Goal: Task Accomplishment & Management: Manage account settings

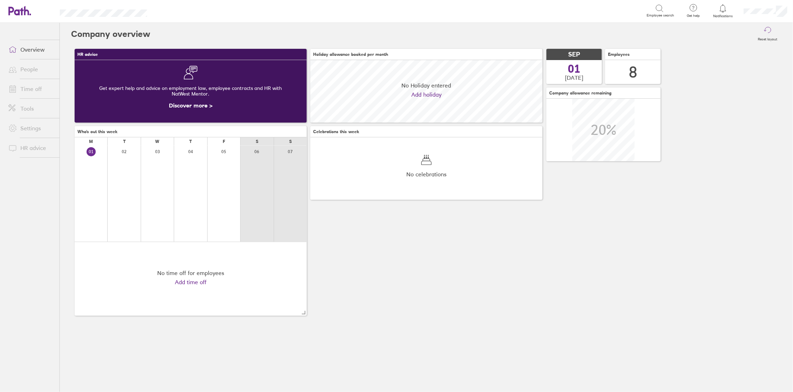
scroll to position [62, 232]
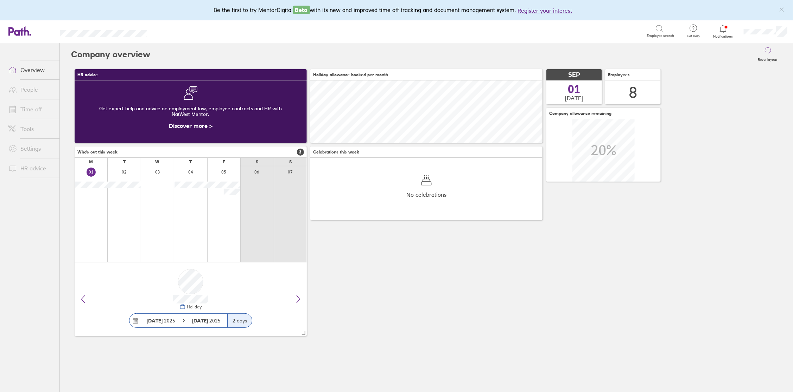
click at [723, 31] on icon at bounding box center [722, 29] width 8 height 8
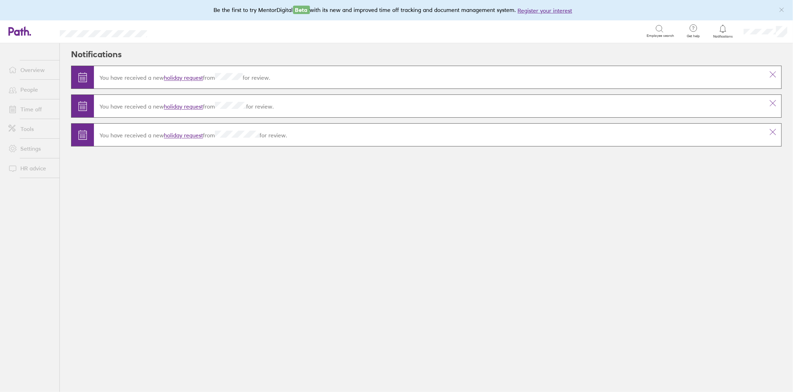
click at [192, 78] on link "holiday request" at bounding box center [183, 78] width 39 height 7
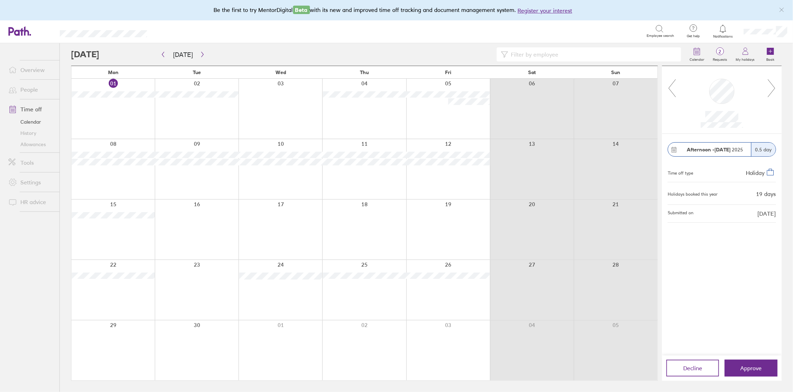
click at [771, 90] on icon at bounding box center [771, 88] width 9 height 19
click at [721, 32] on icon at bounding box center [722, 29] width 8 height 8
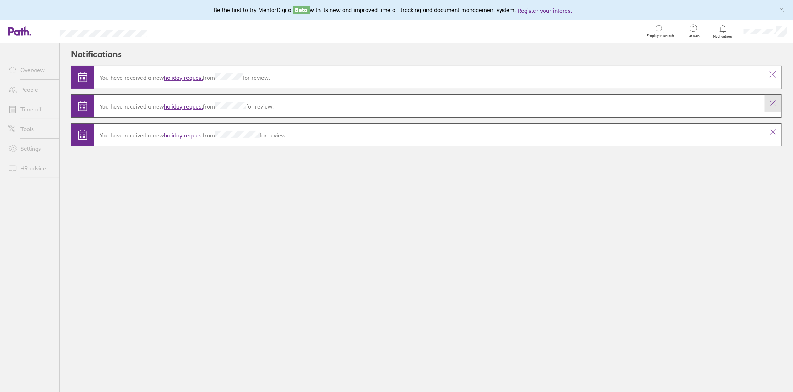
click at [770, 104] on icon at bounding box center [772, 103] width 8 height 8
